Goal: Transaction & Acquisition: Purchase product/service

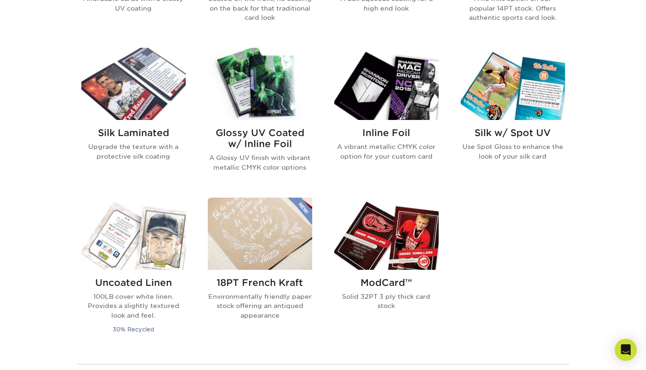
scroll to position [690, 0]
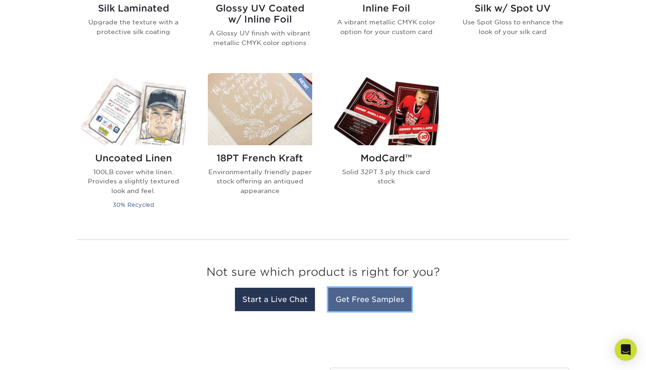
click at [391, 302] on link "Get Free Samples" at bounding box center [369, 299] width 83 height 23
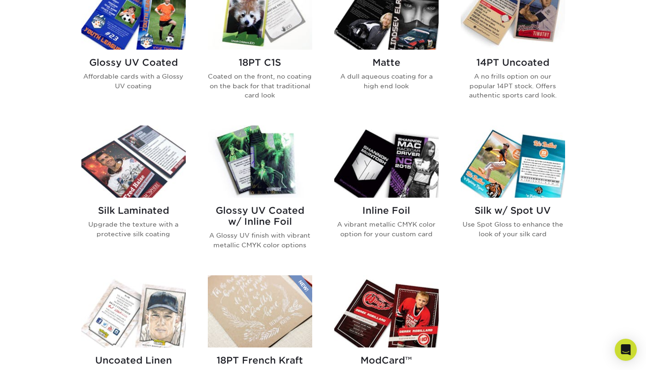
scroll to position [460, 0]
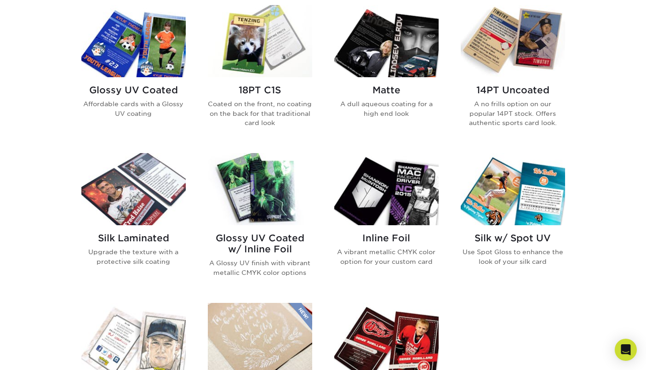
click at [255, 221] on img at bounding box center [260, 189] width 104 height 72
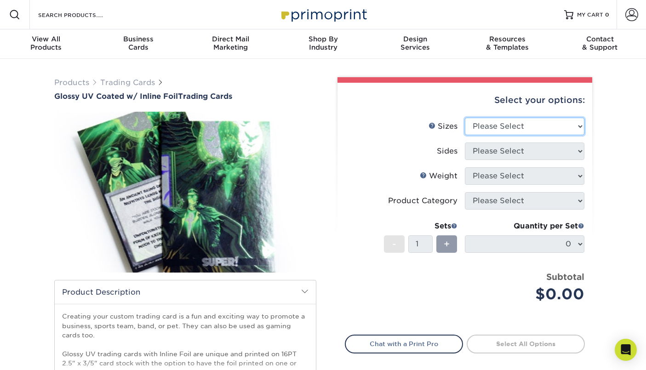
click at [554, 129] on select "Please Select 2.5" x 3.5"" at bounding box center [525, 126] width 120 height 17
select select "2.50x3.50"
click at [465, 118] on select "Please Select 2.5" x 3.5"" at bounding box center [525, 126] width 120 height 17
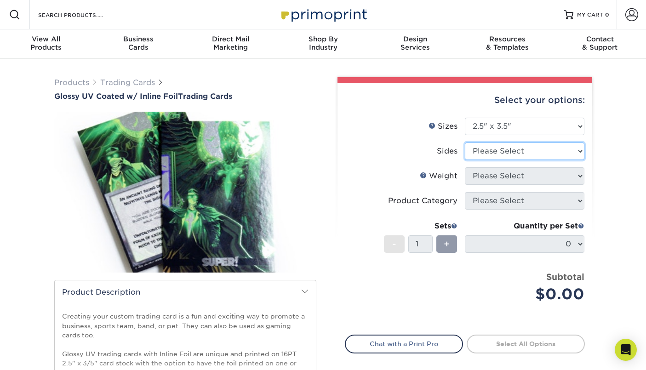
click at [547, 150] on select "Please Select Print Both Sides - Foil Back Only Print Both Sides - Foil Both Si…" at bounding box center [525, 151] width 120 height 17
select select "e9e9dfb3-fba1-4d60-972c-fd9ca5904d33"
click at [465, 143] on select "Please Select Print Both Sides - Foil Back Only Print Both Sides - Foil Both Si…" at bounding box center [525, 151] width 120 height 17
